Goal: Check status: Check status

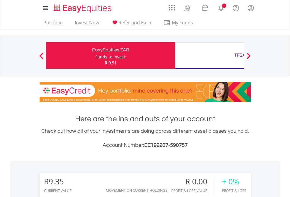
scroll to position [56, 92]
click at [95, 55] on div "Funds to invest:" at bounding box center [110, 57] width 31 height 6
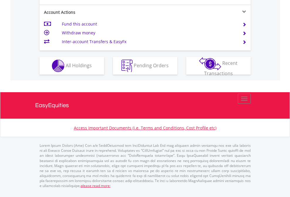
scroll to position [574, 0]
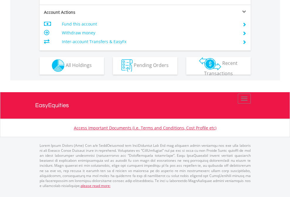
scroll to position [548, 0]
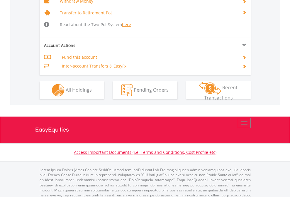
scroll to position [584, 0]
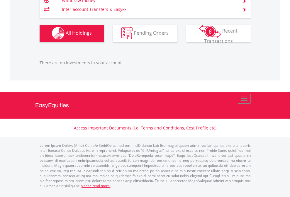
scroll to position [56, 92]
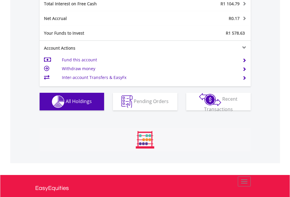
scroll to position [56, 92]
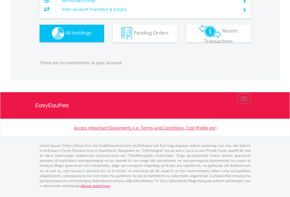
scroll to position [56, 92]
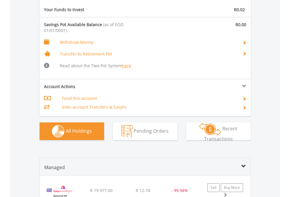
scroll to position [676, 0]
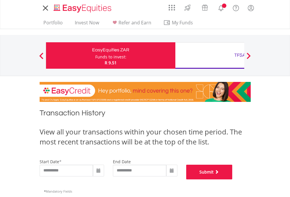
click at [232, 179] on button "Submit" at bounding box center [209, 171] width 46 height 15
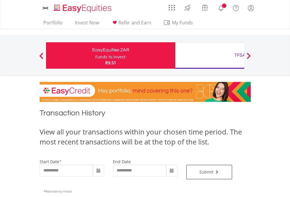
click at [210, 55] on div "TFSA" at bounding box center [240, 55] width 122 height 8
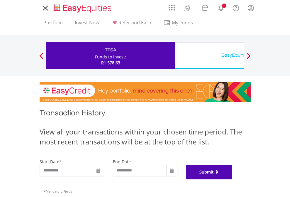
click at [232, 179] on button "Submit" at bounding box center [209, 171] width 46 height 15
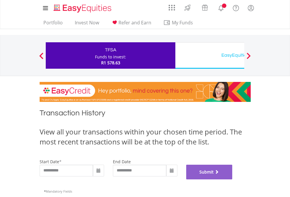
scroll to position [238, 0]
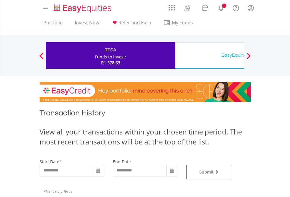
click at [210, 55] on div "EasyEquities USD" at bounding box center [240, 55] width 122 height 8
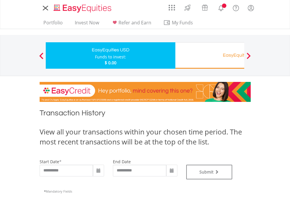
type input "**********"
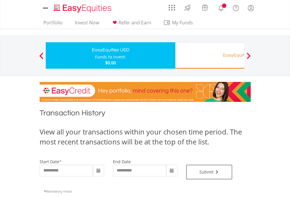
click at [210, 55] on div "EasyEquities RA" at bounding box center [240, 55] width 122 height 8
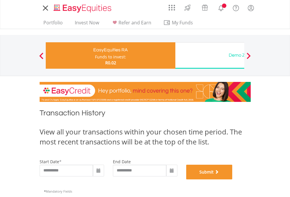
click at [232, 179] on button "Submit" at bounding box center [209, 171] width 46 height 15
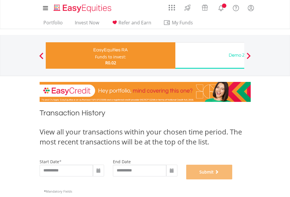
scroll to position [238, 0]
